Goal: Transaction & Acquisition: Subscribe to service/newsletter

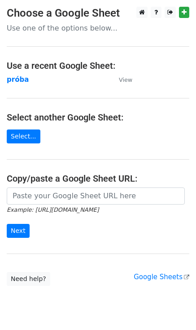
click at [68, 66] on h4 "Use a recent Google Sheet:" at bounding box center [98, 65] width 183 height 11
click at [71, 22] on main "Choose a Google Sheet Use one of the options below... Use a recent Google Sheet…" at bounding box center [98, 146] width 196 height 279
click at [23, 137] on link "Select..." at bounding box center [24, 136] width 34 height 14
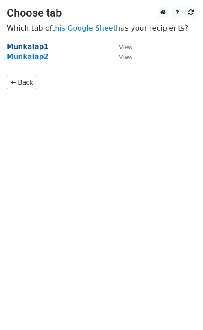
click at [38, 46] on strong "Munkalap1" at bounding box center [28, 47] width 42 height 8
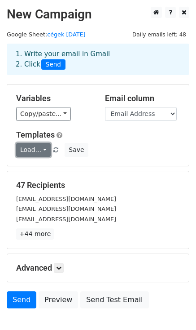
click at [46, 146] on link "Load..." at bounding box center [33, 150] width 35 height 14
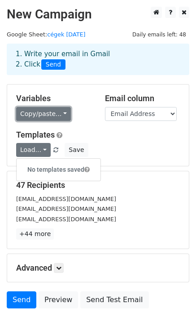
click at [62, 111] on link "Copy/paste..." at bounding box center [43, 114] width 55 height 14
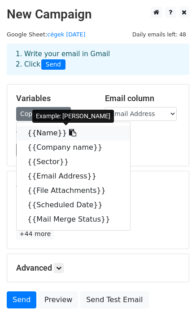
click at [42, 131] on link "{{Name}}" at bounding box center [74, 133] width 114 height 14
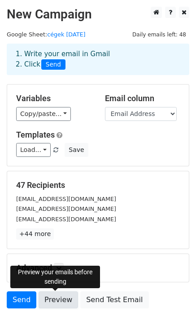
click at [65, 301] on link "Preview" at bounding box center [59, 299] width 40 height 17
click at [53, 300] on link "Preview" at bounding box center [59, 299] width 40 height 17
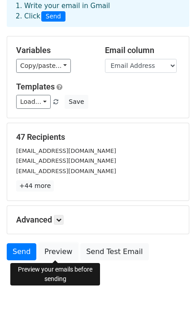
scroll to position [53, 0]
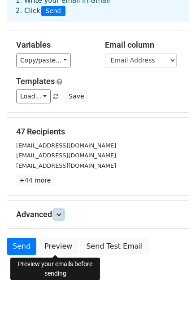
click at [57, 213] on link at bounding box center [59, 214] width 10 height 10
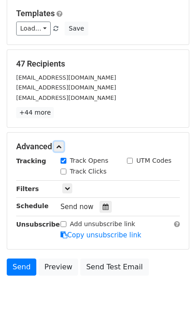
scroll to position [123, 0]
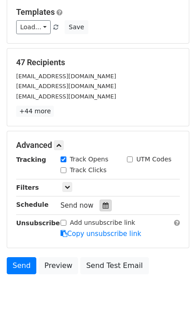
click at [103, 204] on icon at bounding box center [106, 205] width 6 height 6
click at [196, 199] on main "New Campaign Daily emails left: 48 Google Sheet: cégek 2025 aug 26 1. Write you…" at bounding box center [98, 81] width 196 height 394
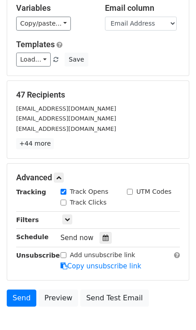
scroll to position [143, 0]
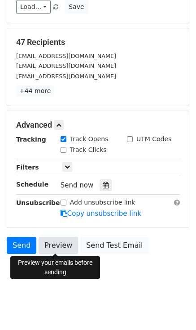
click at [54, 245] on link "Preview" at bounding box center [59, 245] width 40 height 17
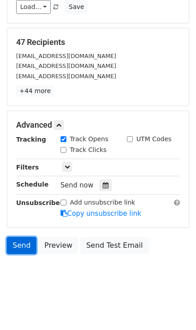
click at [18, 244] on link "Send" at bounding box center [22, 245] width 30 height 17
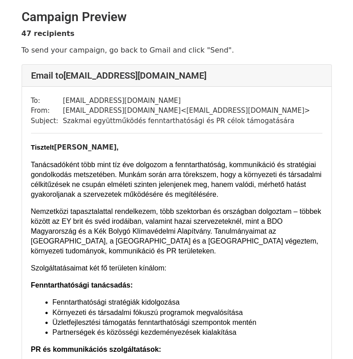
click at [297, 99] on div "To: info@zoldkozosseg.hu From: karolinabczako@gmail.com < karolinabczako@gmail.…" at bounding box center [176, 354] width 309 height 535
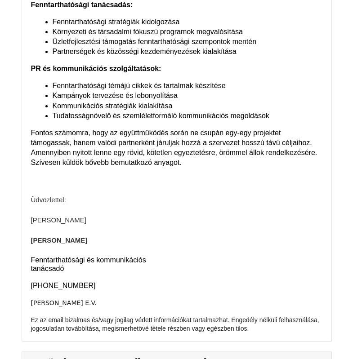
scroll to position [7104, 0]
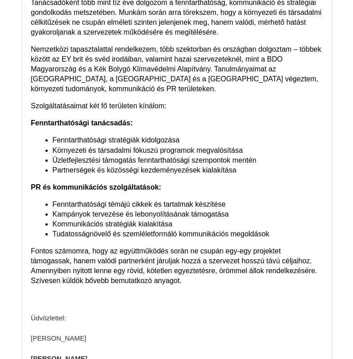
scroll to position [128, 0]
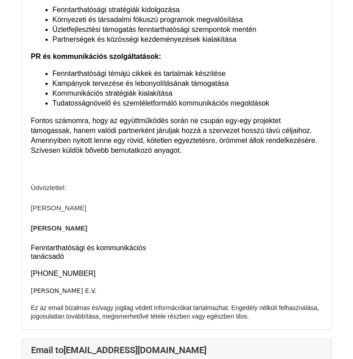
scroll to position [3146, 0]
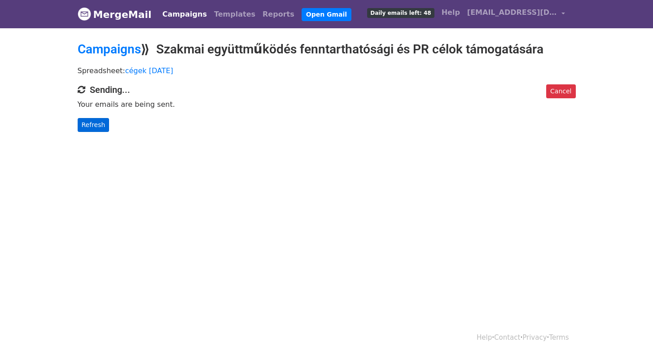
click at [91, 117] on div "Cancel Sending... Your emails are being sent. Refresh" at bounding box center [327, 108] width 512 height 48
click at [91, 125] on link "Refresh" at bounding box center [94, 125] width 32 height 14
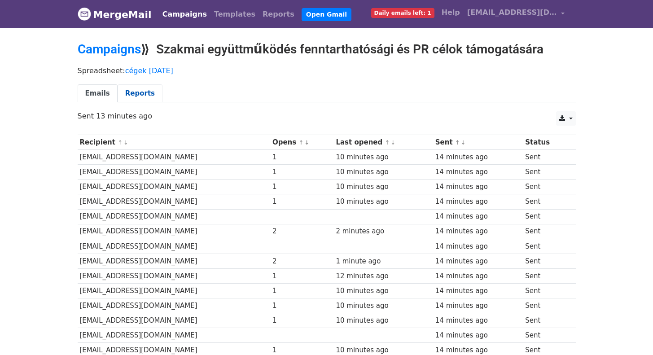
click at [141, 94] on link "Reports" at bounding box center [140, 93] width 45 height 18
